Goal: Task Accomplishment & Management: Manage account settings

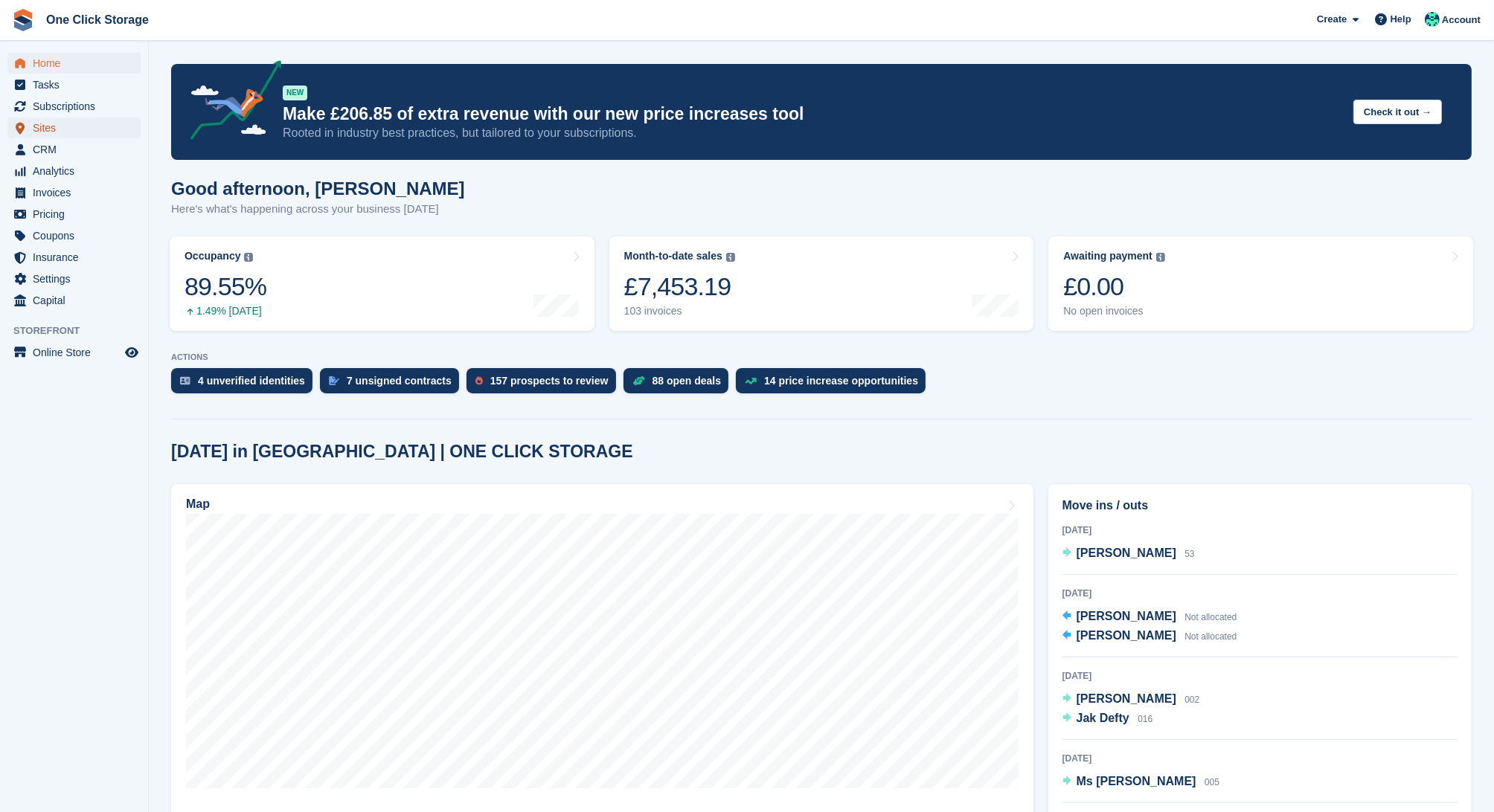
click at [54, 131] on span "Sites" at bounding box center [77, 128] width 89 height 21
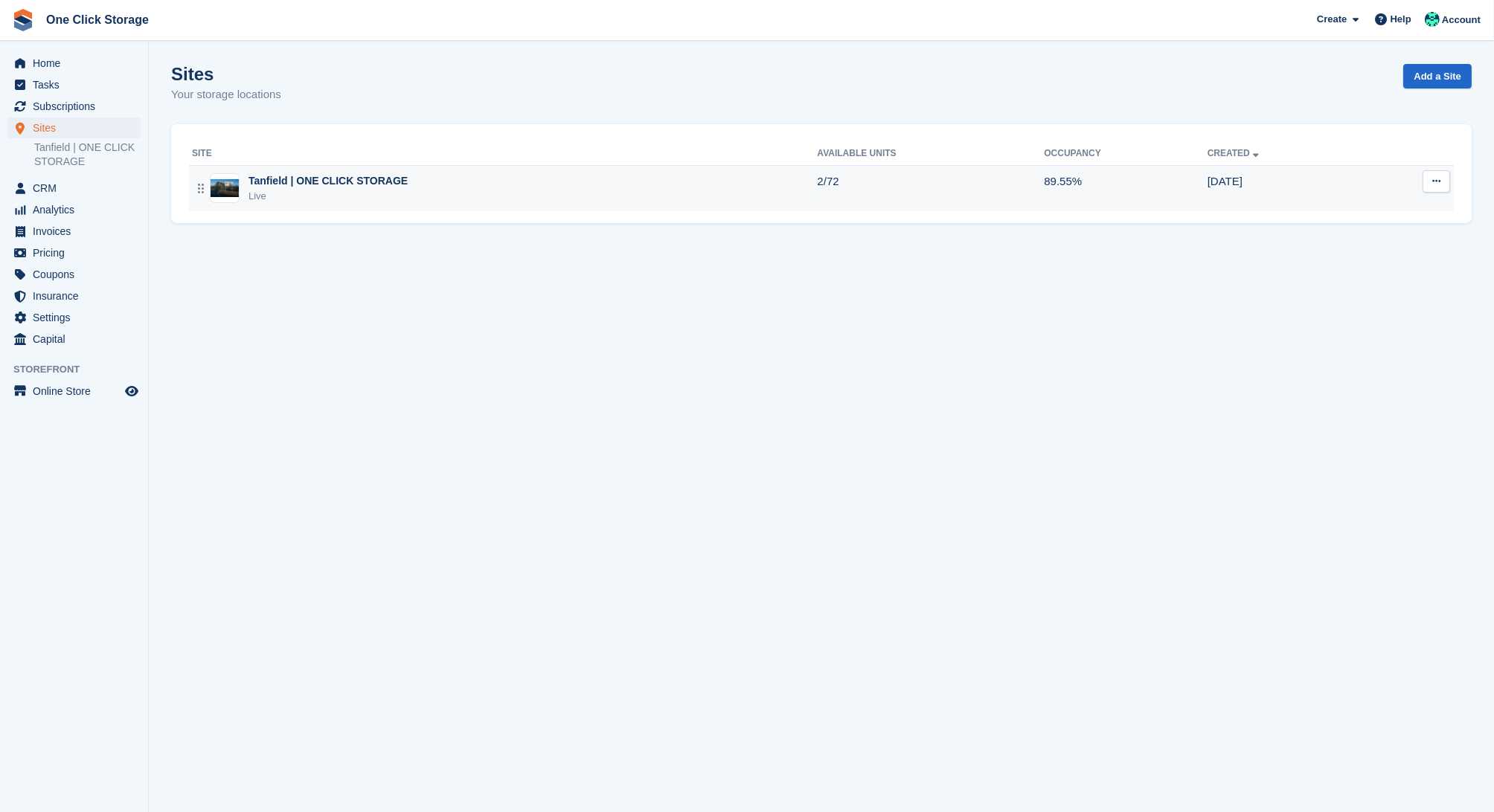
click at [291, 170] on td "Tanfield | ONE CLICK STORAGE Live" at bounding box center [503, 188] width 628 height 46
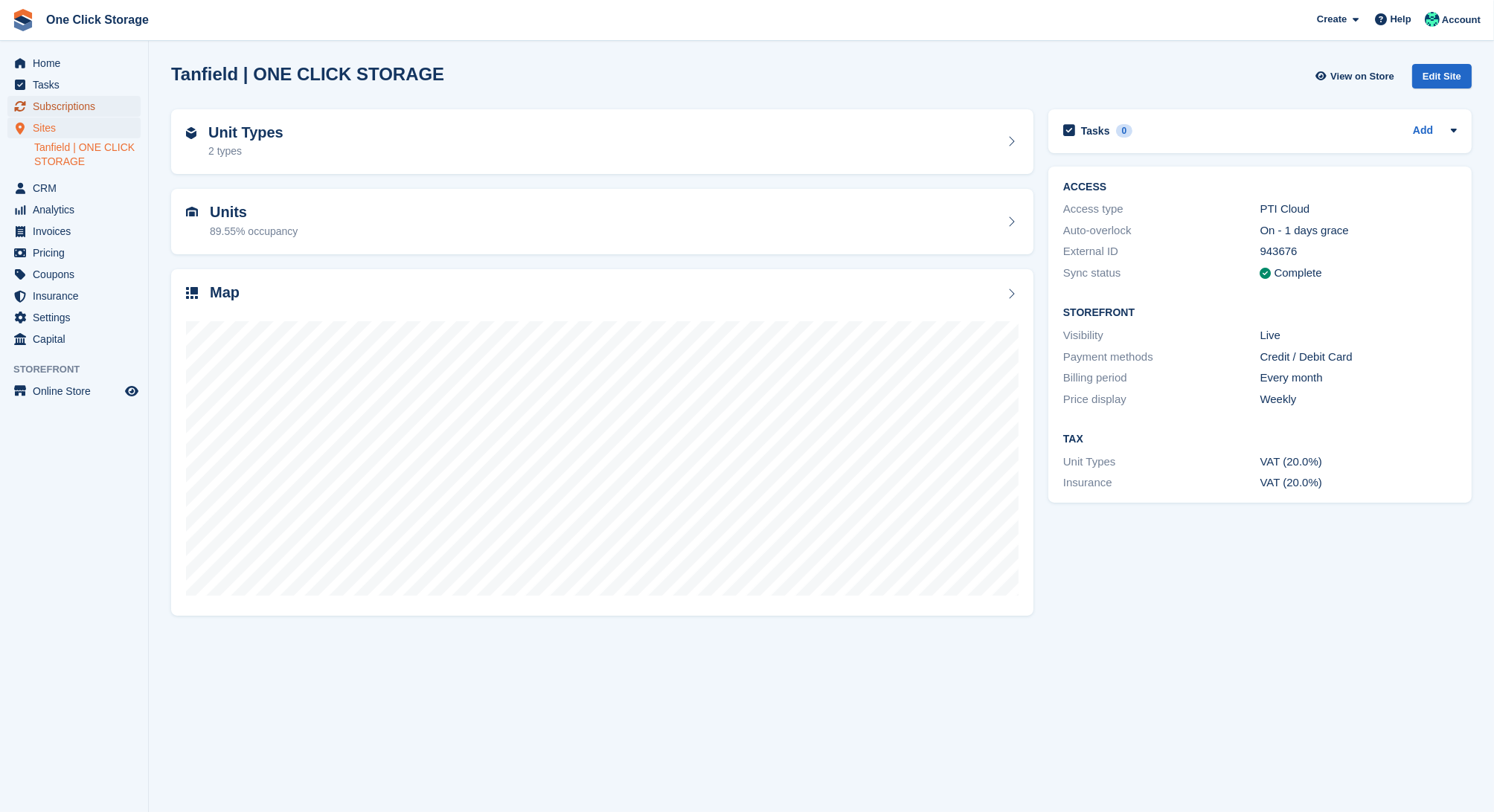
click at [66, 108] on span "Subscriptions" at bounding box center [77, 106] width 89 height 21
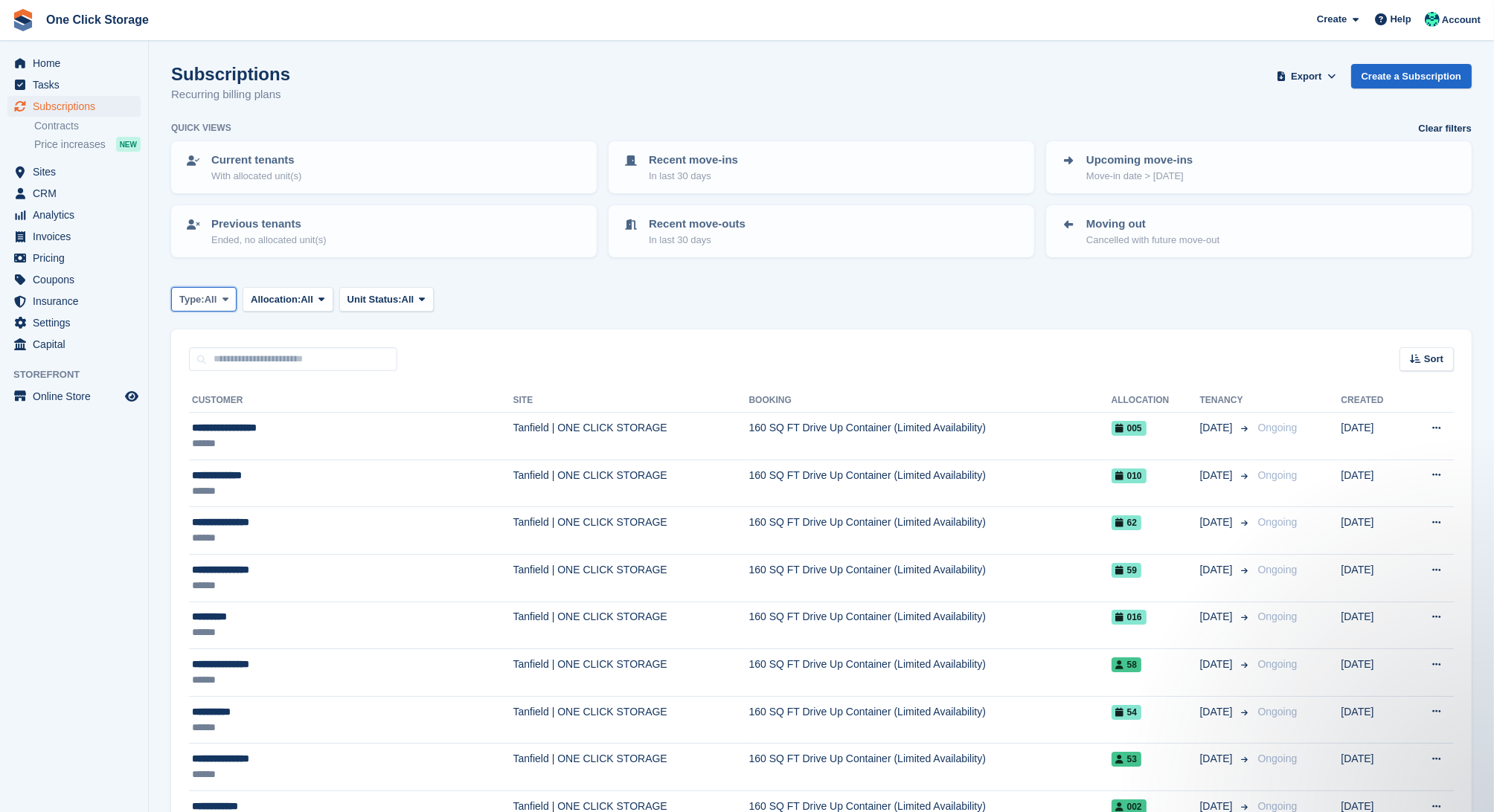
click at [204, 300] on span "Type:" at bounding box center [191, 300] width 25 height 15
click at [217, 295] on span "All" at bounding box center [211, 300] width 13 height 15
click at [264, 296] on span "Allocation:" at bounding box center [275, 300] width 49 height 15
click at [217, 299] on span "All" at bounding box center [211, 300] width 13 height 15
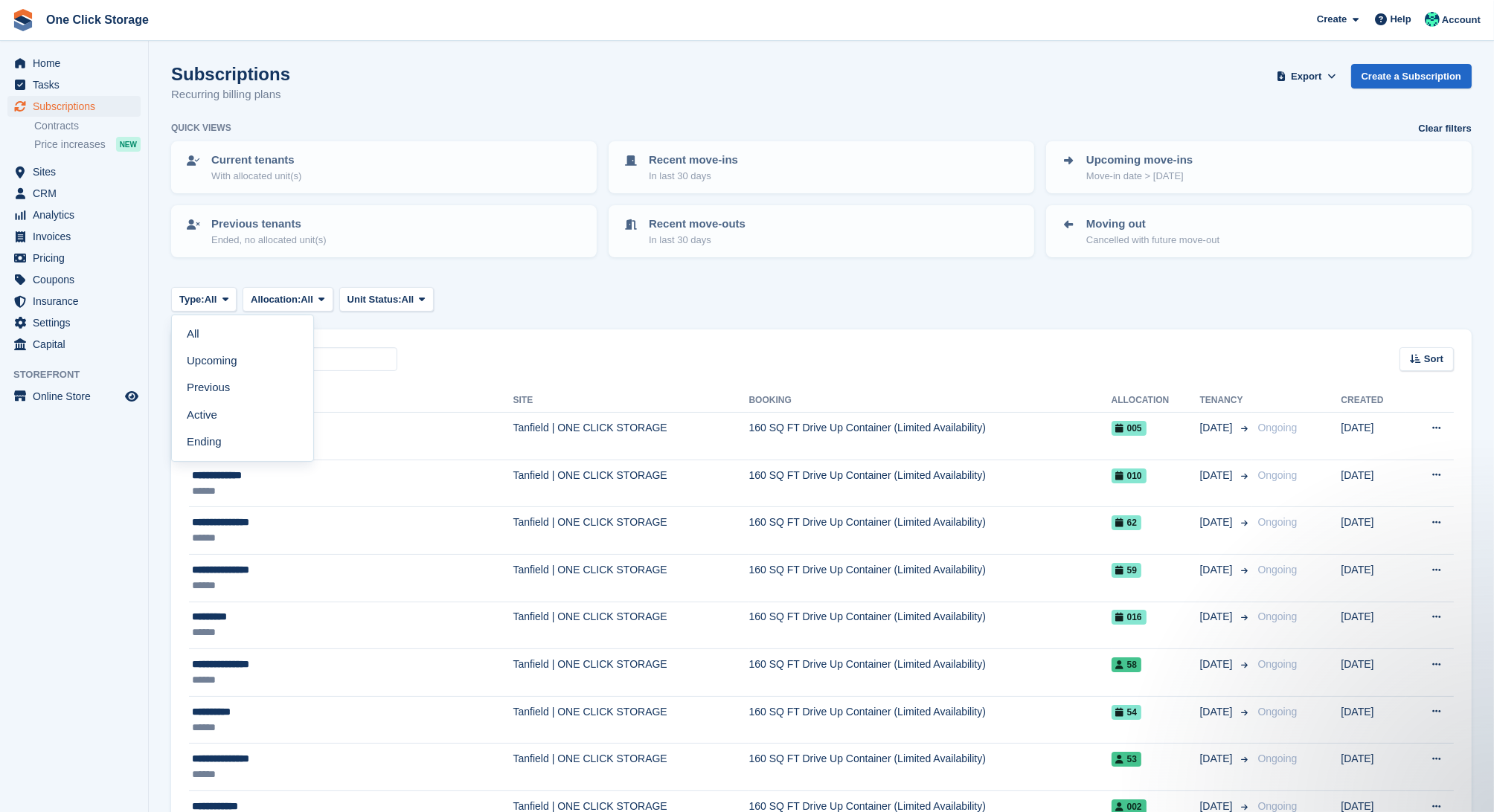
drag, startPoint x: 218, startPoint y: 446, endPoint x: 266, endPoint y: 419, distance: 55.1
click at [219, 445] on link "Ending" at bounding box center [242, 442] width 130 height 27
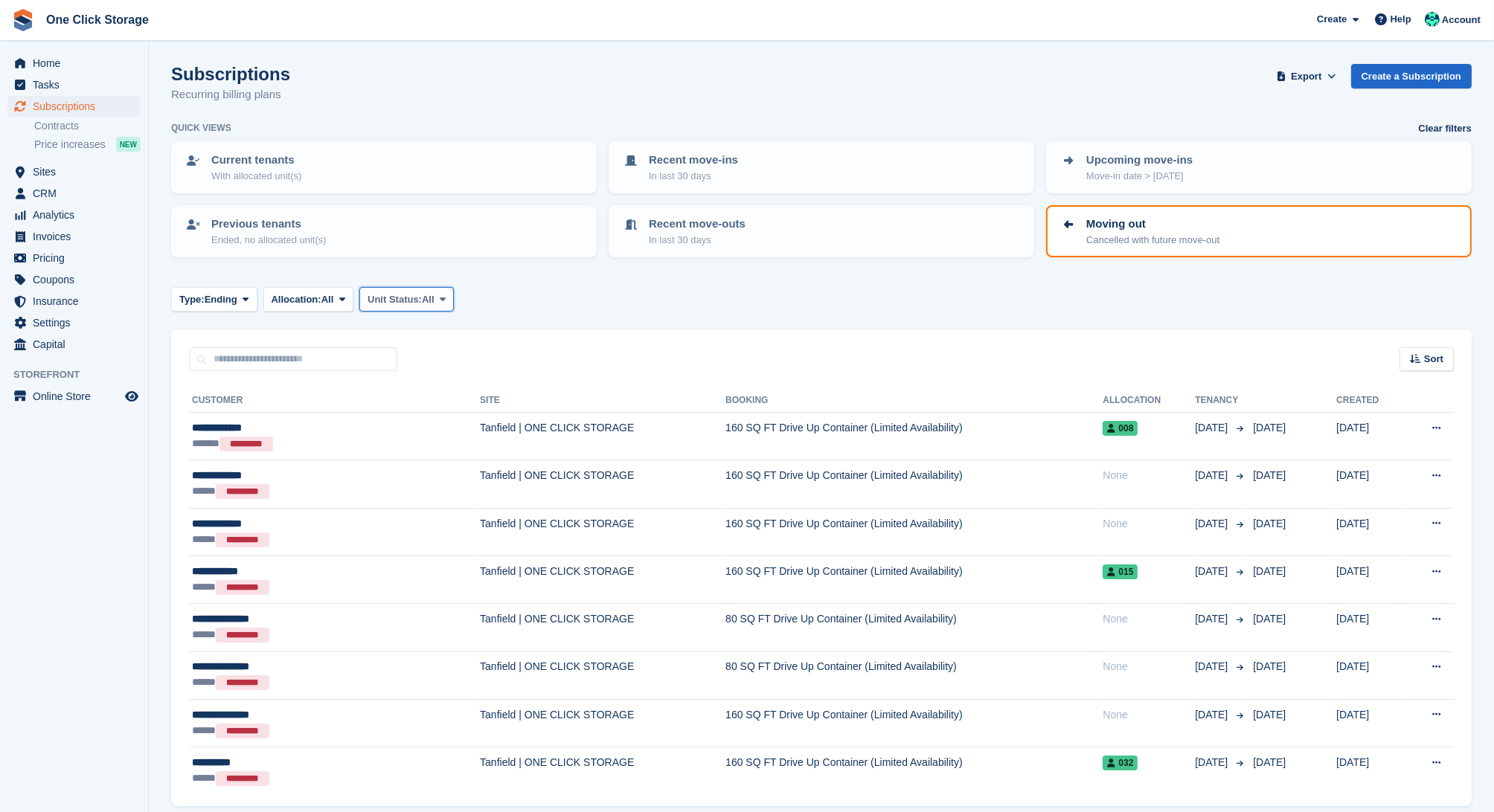
click at [413, 298] on span "Unit Status:" at bounding box center [394, 300] width 54 height 15
click at [628, 311] on turbo-frame "Subscriptions Recurring billing plans Export Export Subscriptions Export a CSV …" at bounding box center [821, 455] width 1300 height 783
